Goal: Transaction & Acquisition: Purchase product/service

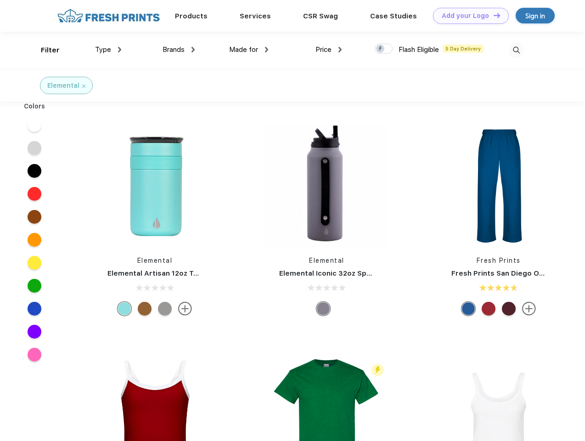
click at [468, 16] on link "Add your Logo Design Tool" at bounding box center [471, 16] width 76 height 16
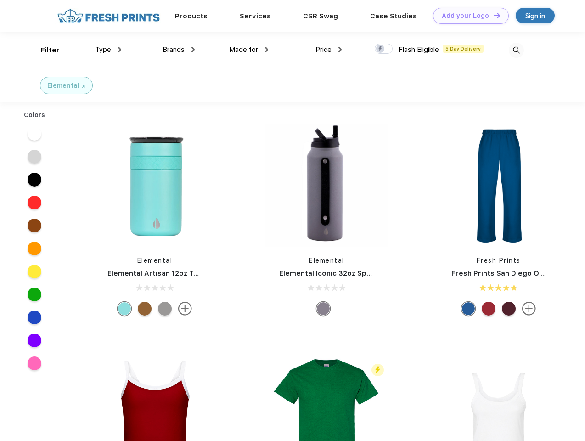
click at [0, 0] on div "Design Tool" at bounding box center [0, 0] width 0 height 0
click at [493, 15] on link "Add your Logo Design Tool" at bounding box center [471, 16] width 76 height 16
click at [44, 50] on div "Filter" at bounding box center [50, 50] width 19 height 11
click at [108, 50] on span "Type" at bounding box center [103, 49] width 16 height 8
click at [179, 50] on span "Brands" at bounding box center [174, 49] width 22 height 8
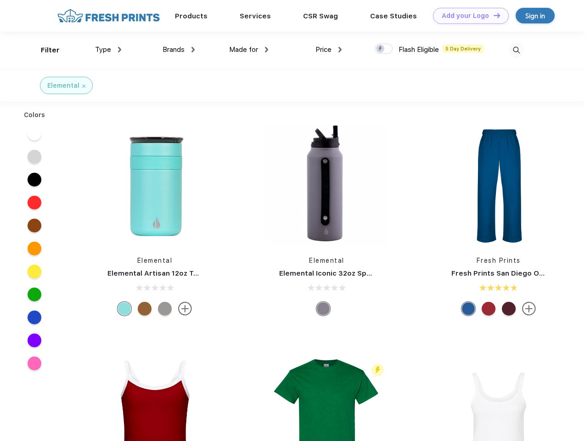
click at [249, 50] on span "Made for" at bounding box center [243, 49] width 29 height 8
click at [329, 50] on span "Price" at bounding box center [324, 49] width 16 height 8
click at [384, 49] on div at bounding box center [384, 49] width 18 height 10
click at [381, 49] on input "checkbox" at bounding box center [378, 46] width 6 height 6
click at [517, 50] on img at bounding box center [516, 50] width 15 height 15
